Goal: Navigation & Orientation: Find specific page/section

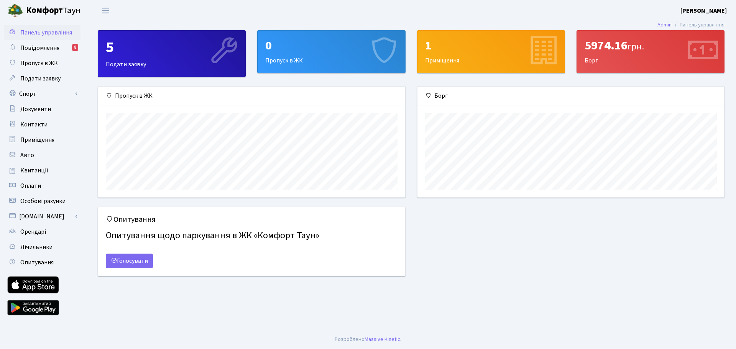
scroll to position [111, 307]
click at [602, 60] on div "5974.16 грн. Борг" at bounding box center [650, 52] width 147 height 42
click at [598, 53] on div "5974.16 грн." at bounding box center [651, 45] width 132 height 15
click at [598, 44] on div "5974.16 грн." at bounding box center [651, 45] width 132 height 15
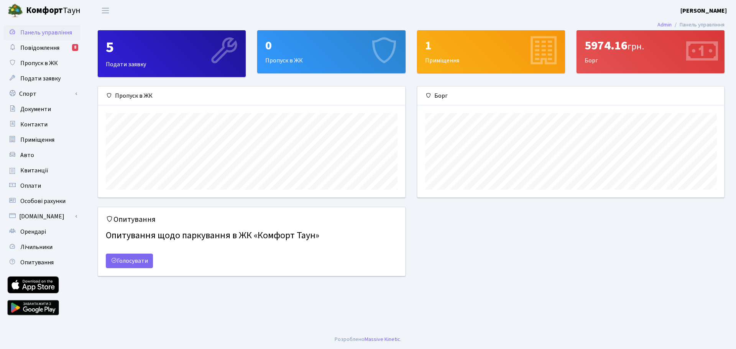
click at [598, 44] on div "5974.16 грн." at bounding box center [651, 45] width 132 height 15
click at [51, 46] on span "Повідомлення" at bounding box center [39, 48] width 39 height 8
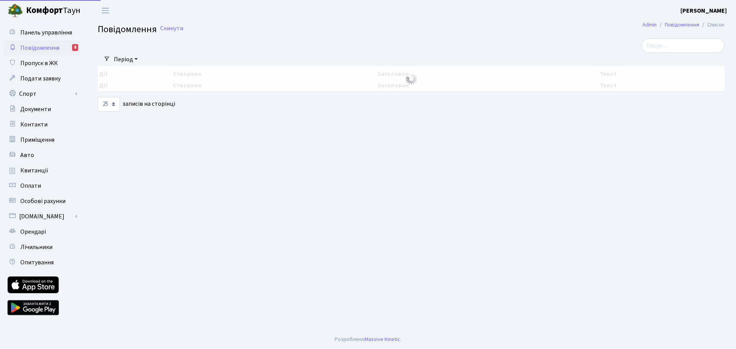
select select "25"
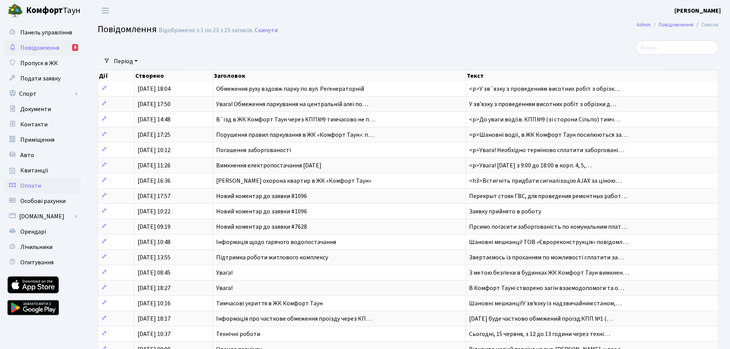
click at [33, 185] on span "Оплати" at bounding box center [30, 186] width 21 height 8
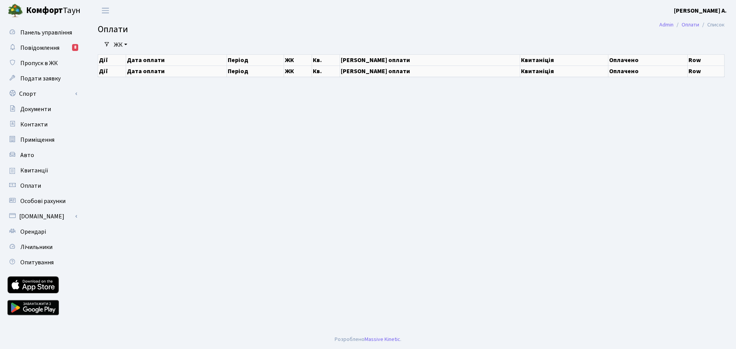
select select "25"
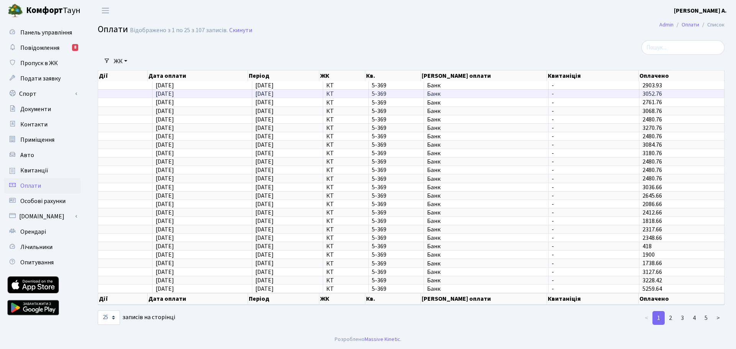
click at [292, 93] on td "17.06.2025" at bounding box center [287, 93] width 71 height 8
click at [292, 86] on td "06.08.2025" at bounding box center [287, 85] width 71 height 8
click at [52, 33] on span "Панель управління" at bounding box center [46, 32] width 52 height 8
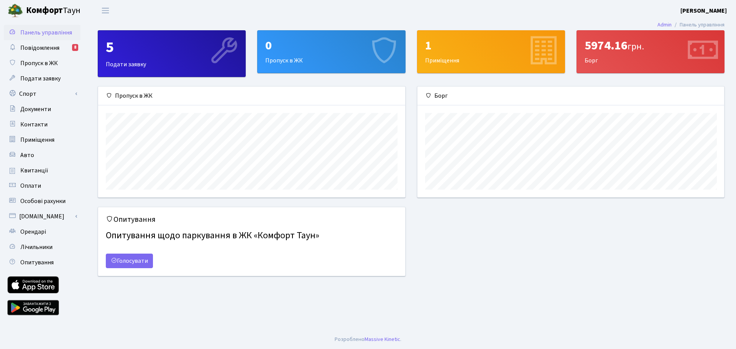
scroll to position [111, 307]
click at [306, 55] on div "0 Пропуск в ЖК" at bounding box center [331, 52] width 147 height 42
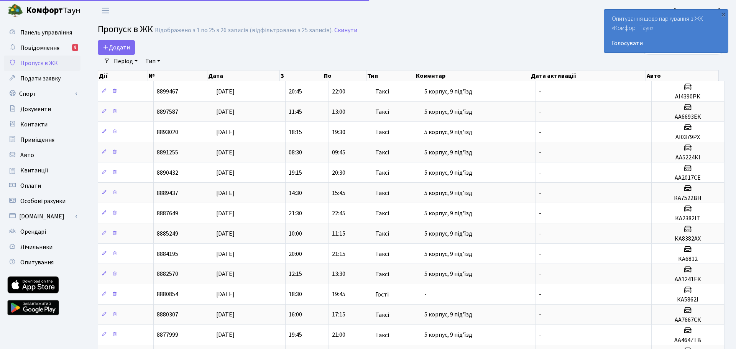
select select "25"
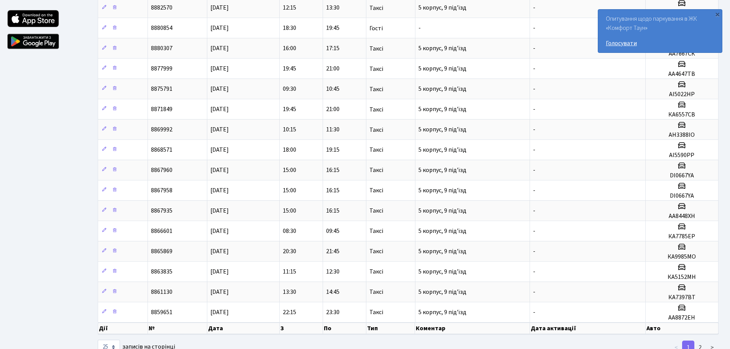
scroll to position [268, 0]
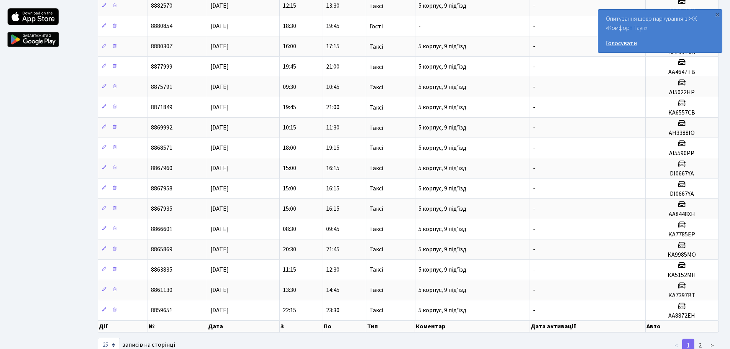
click at [624, 43] on link "Голосувати" at bounding box center [660, 43] width 108 height 9
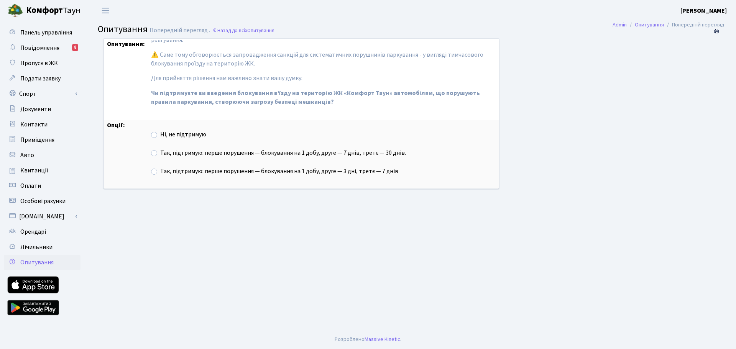
scroll to position [74, 0]
click at [160, 171] on label "Так, підтримую: перше порушення — блокування на 1 добу, друге — 3 дні, третє — …" at bounding box center [279, 171] width 238 height 9
click at [160, 171] on input "Так, підтримую: перше порушення — блокування на 1 добу, друге — 3 дні, третє — …" at bounding box center [162, 169] width 5 height 5
radio input "true"
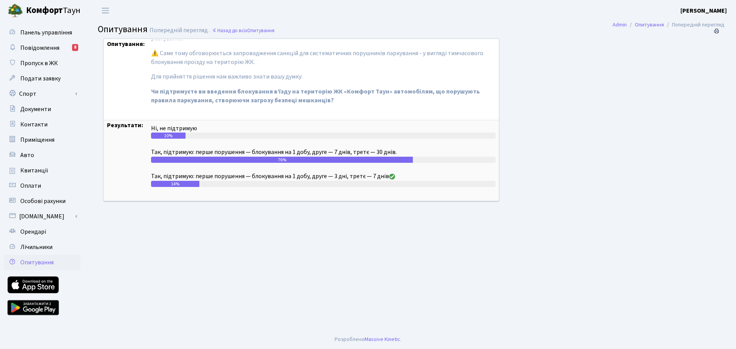
scroll to position [74, 0]
click at [41, 125] on span "Контакти" at bounding box center [33, 124] width 27 height 8
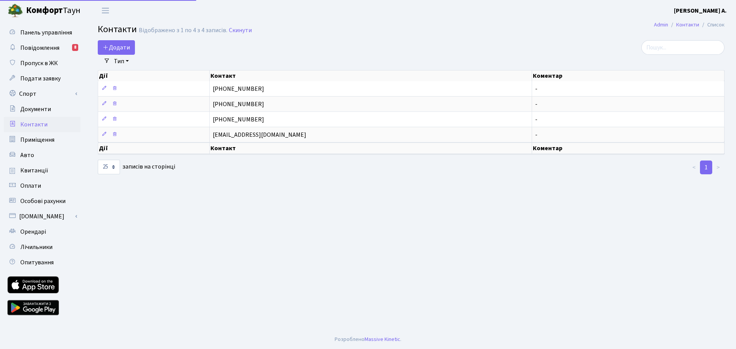
select select "25"
click at [41, 202] on span "Особові рахунки" at bounding box center [42, 201] width 45 height 8
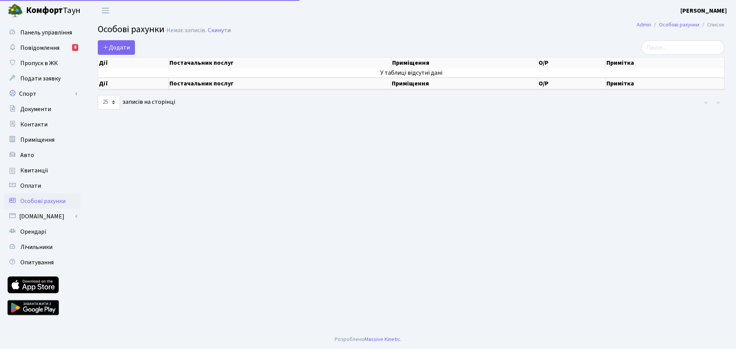
select select "25"
click at [393, 278] on main "Admin Особові рахунки Список Особові рахунки [PERSON_NAME] записів. Скинути Дод…" at bounding box center [411, 175] width 650 height 309
click at [43, 33] on span "Панель управління" at bounding box center [46, 32] width 52 height 8
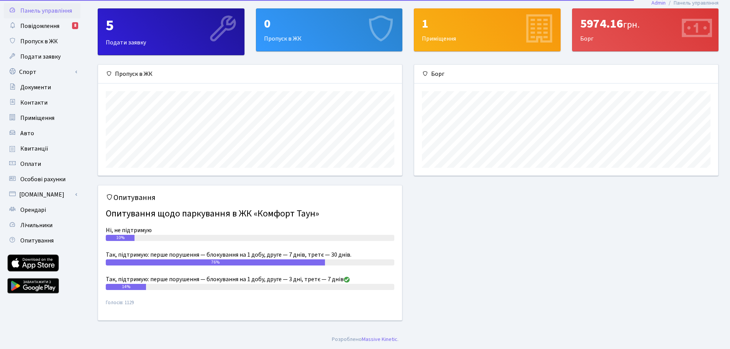
scroll to position [111, 304]
click at [44, 43] on span "Пропуск в ЖК" at bounding box center [39, 41] width 38 height 8
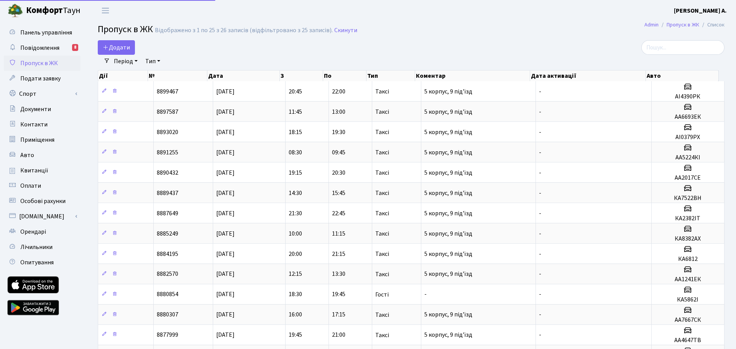
select select "25"
